Goal: Complete application form

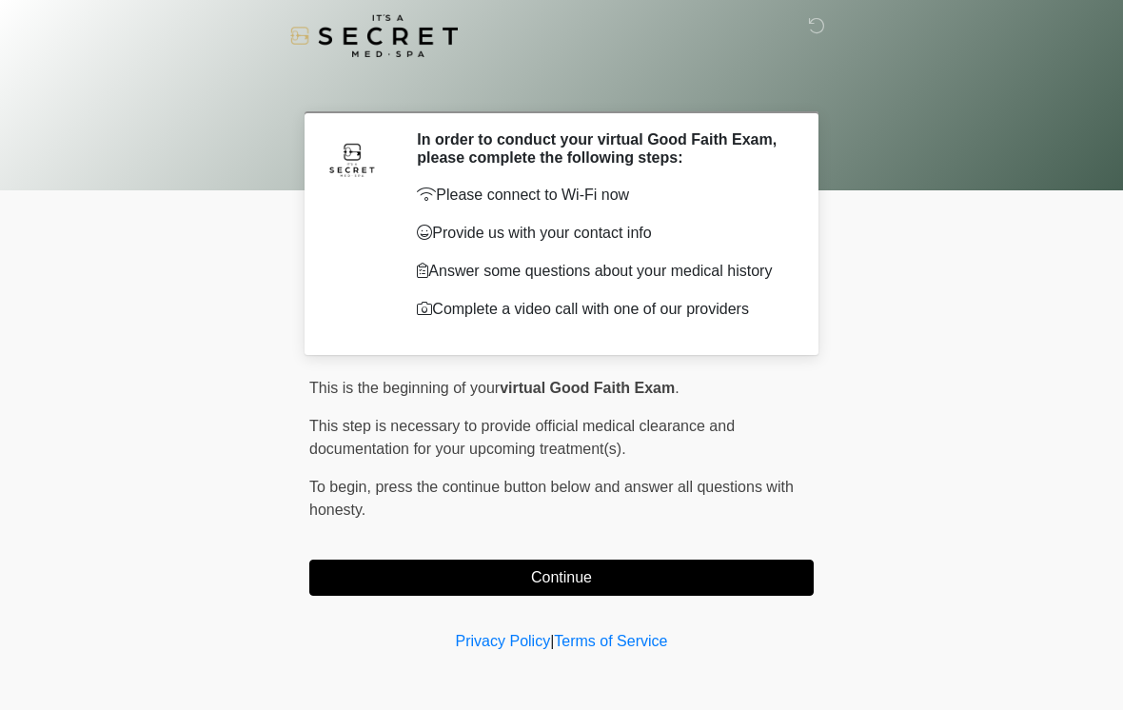
click at [651, 596] on button "Continue" at bounding box center [561, 578] width 505 height 36
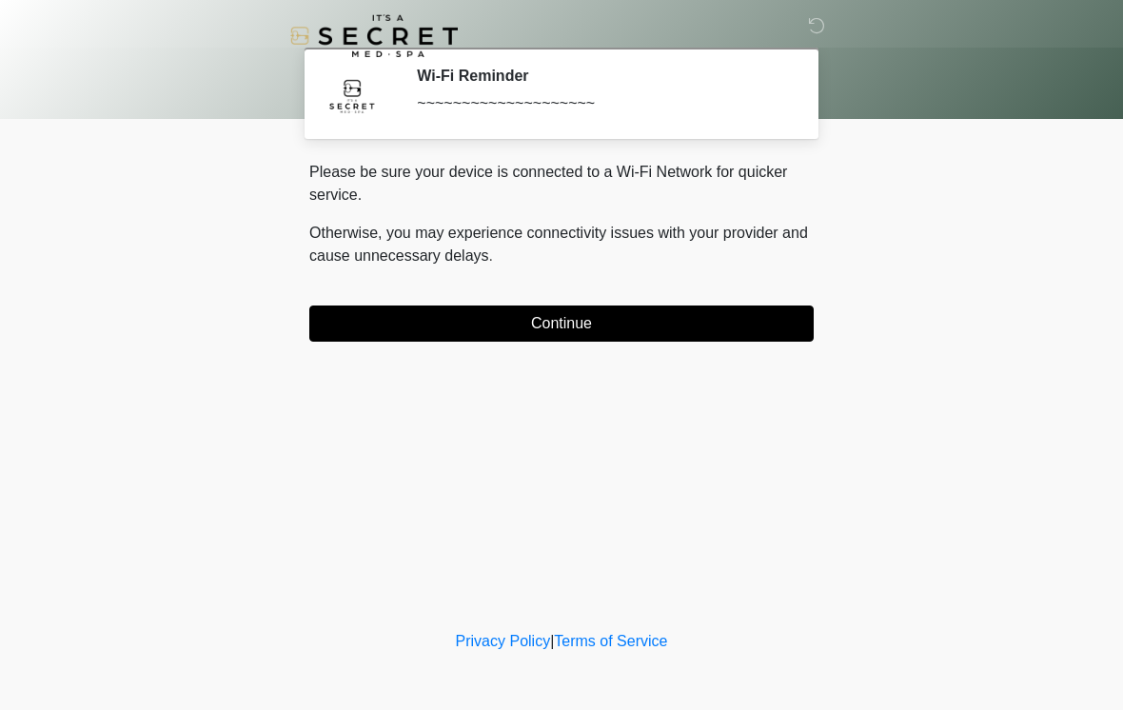
click at [637, 322] on button "Continue" at bounding box center [561, 324] width 505 height 36
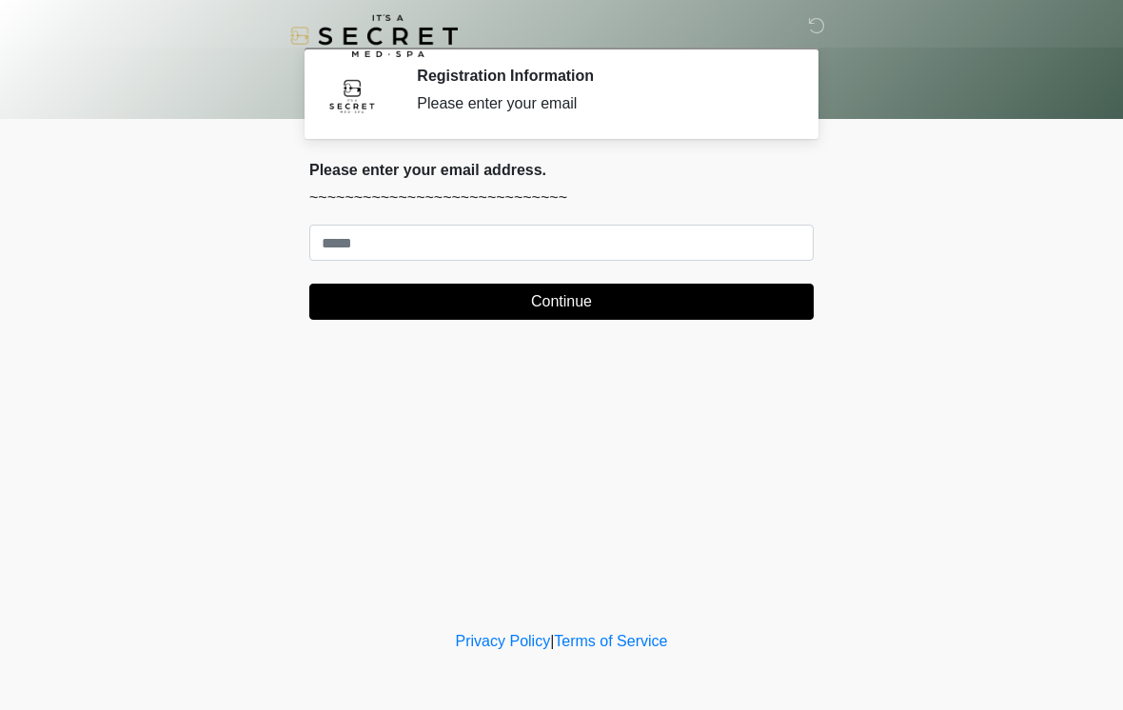
click at [937, 449] on body "‎ ‎ Registration Information Please enter your email Please connect to Wi-Fi no…" at bounding box center [561, 355] width 1123 height 710
click at [441, 192] on p "~~~~~~~~~~~~~~~~~~~~~~~~~~~~~" at bounding box center [561, 198] width 505 height 23
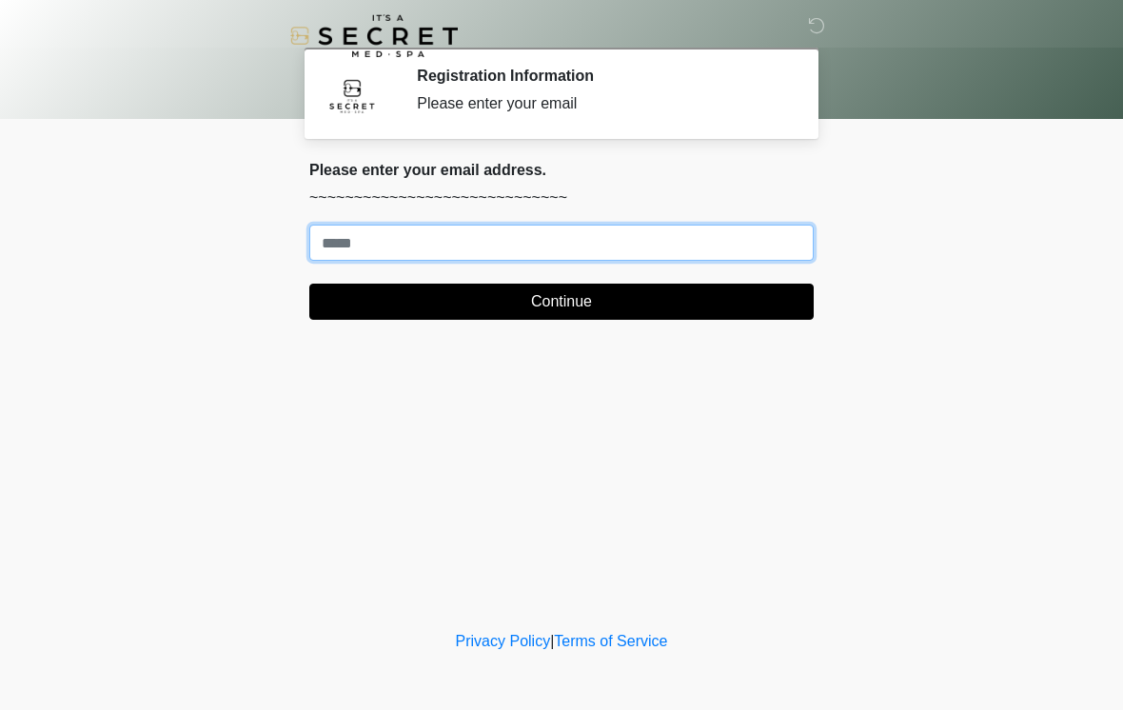
click at [348, 246] on input "Where should we email your treatment plan?" at bounding box center [561, 243] width 505 height 36
type input "**********"
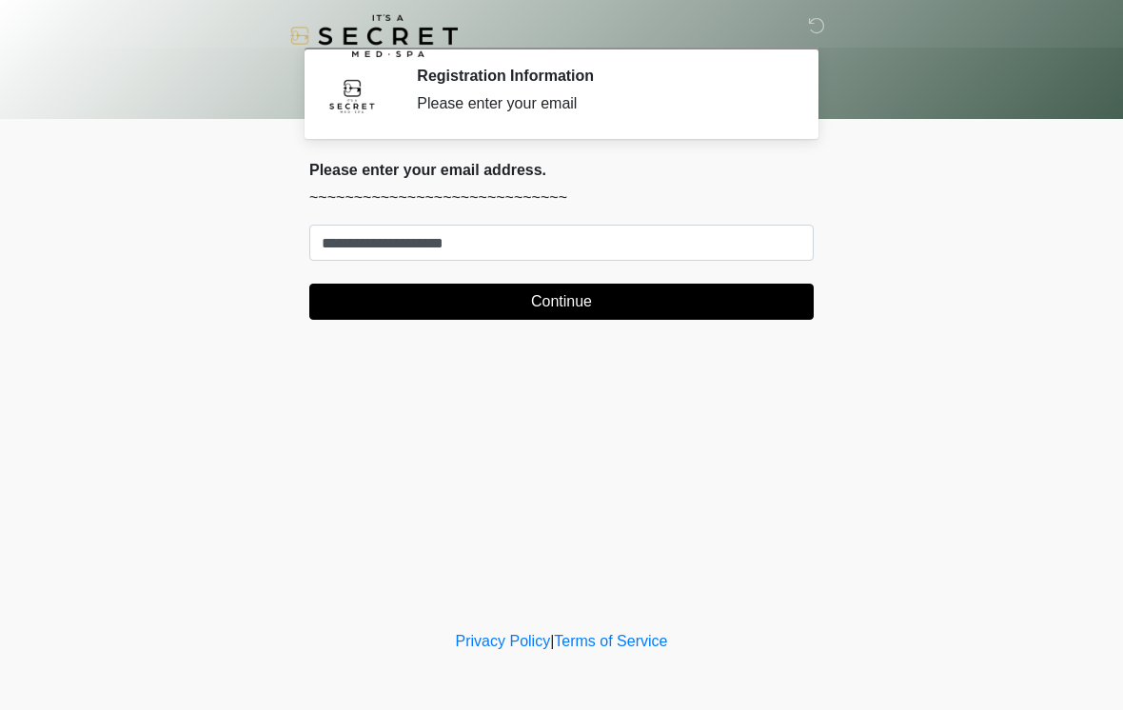
click at [642, 294] on button "Continue" at bounding box center [561, 302] width 505 height 36
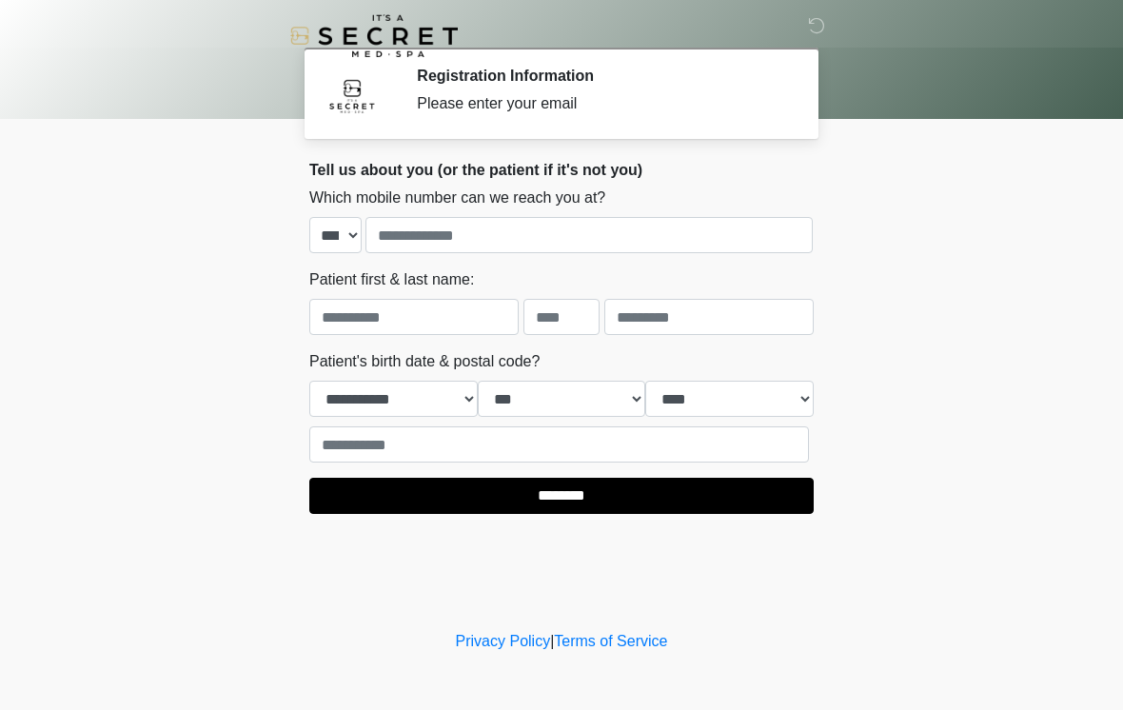
click at [447, 101] on div "Please enter your email" at bounding box center [601, 103] width 368 height 23
click at [362, 81] on img at bounding box center [352, 95] width 57 height 57
click at [362, 80] on img at bounding box center [352, 95] width 57 height 57
click at [475, 101] on div "Please enter your email" at bounding box center [601, 103] width 368 height 23
click at [817, 23] on icon at bounding box center [816, 25] width 17 height 17
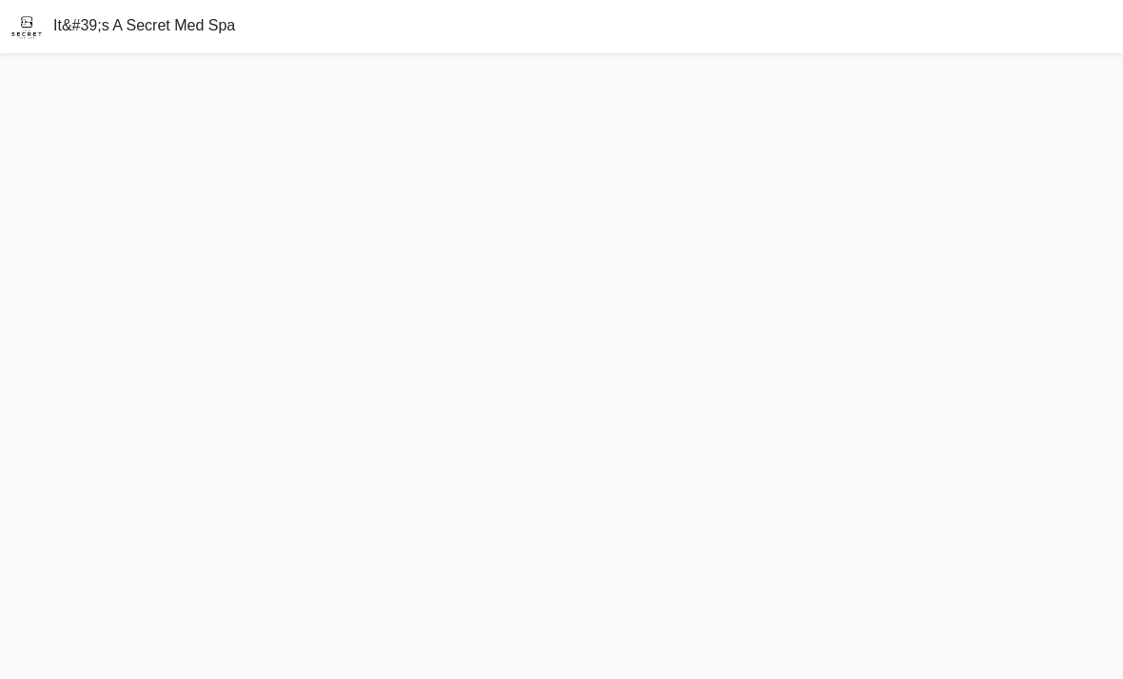
scroll to position [61, 0]
